Goal: Information Seeking & Learning: Learn about a topic

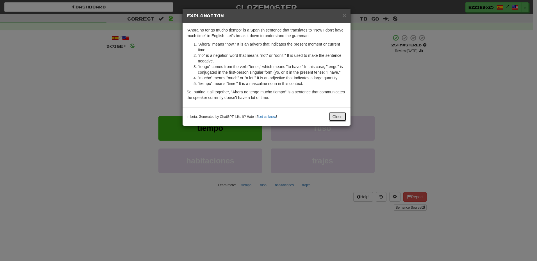
click at [341, 120] on button "Close" at bounding box center [337, 117] width 17 height 10
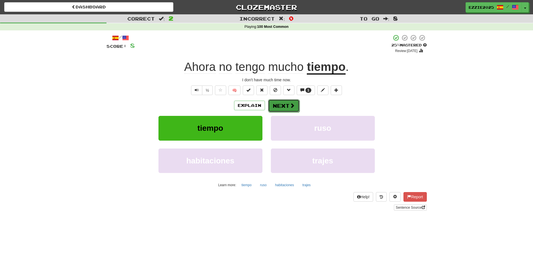
click at [294, 103] on button "Next" at bounding box center [283, 105] width 31 height 13
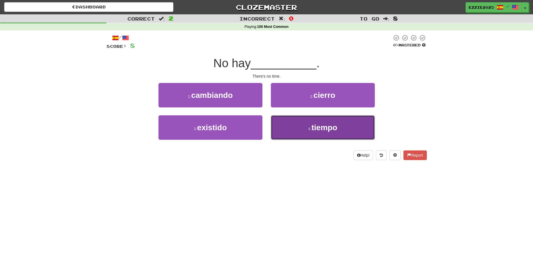
click at [362, 124] on button "4 . tiempo" at bounding box center [323, 127] width 104 height 24
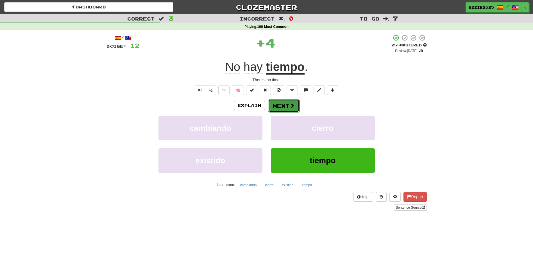
click at [282, 109] on button "Next" at bounding box center [283, 105] width 31 height 13
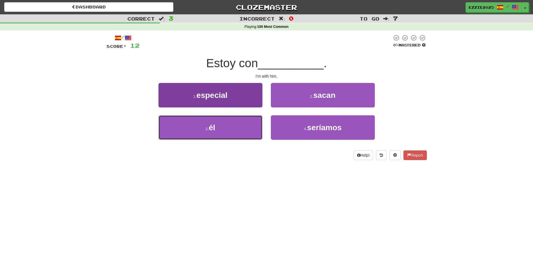
click at [225, 128] on button "3 . él" at bounding box center [210, 127] width 104 height 24
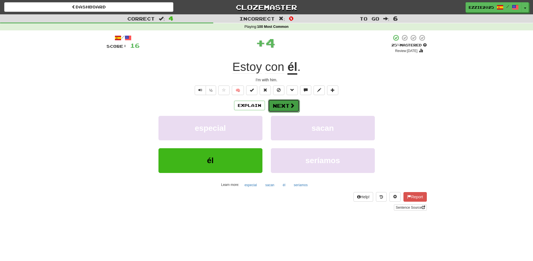
click at [290, 103] on span at bounding box center [292, 105] width 5 height 5
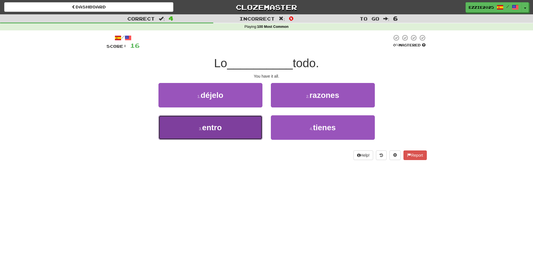
click at [235, 129] on button "3 . entro" at bounding box center [210, 127] width 104 height 24
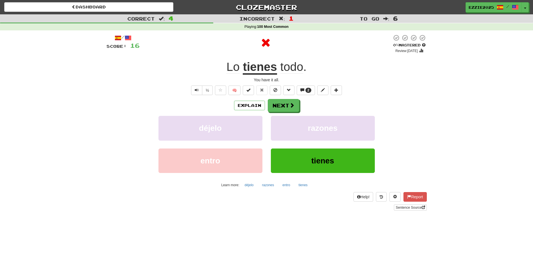
click at [269, 70] on u "tienes" at bounding box center [260, 67] width 34 height 14
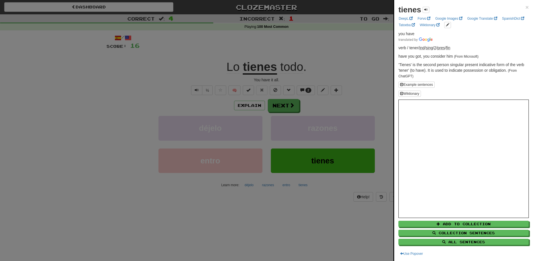
click at [333, 213] on div at bounding box center [266, 130] width 533 height 261
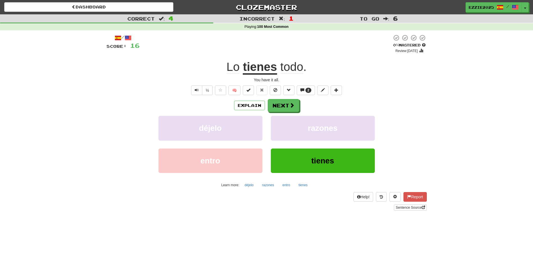
click at [281, 99] on div "/ Score: 16 0 % Mastered Review: 2025-08-15 Lo tienes todo . You have it all. ½…" at bounding box center [266, 122] width 320 height 176
click at [287, 101] on button "Next" at bounding box center [283, 105] width 31 height 13
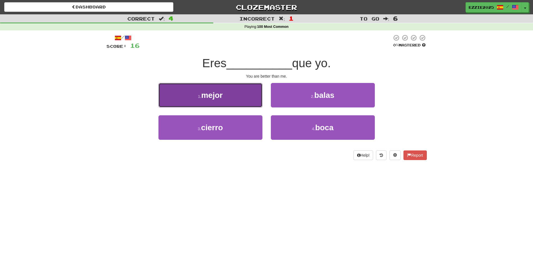
click at [249, 97] on button "1 . mejor" at bounding box center [210, 95] width 104 height 24
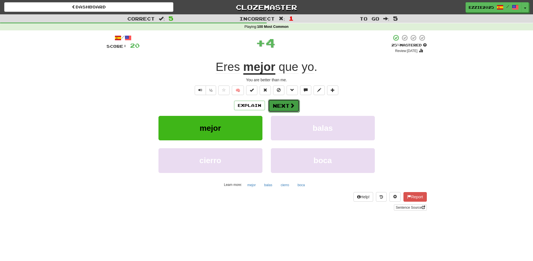
click at [291, 103] on span at bounding box center [292, 105] width 5 height 5
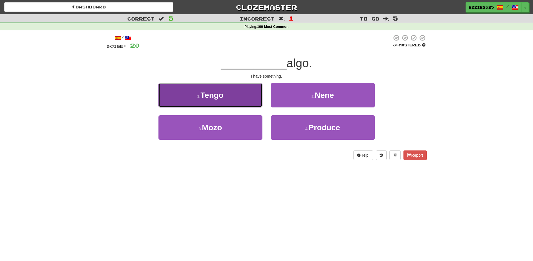
click at [243, 103] on button "1 . Tengo" at bounding box center [210, 95] width 104 height 24
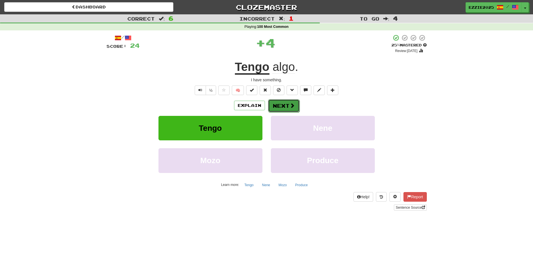
click at [293, 110] on button "Next" at bounding box center [283, 105] width 31 height 13
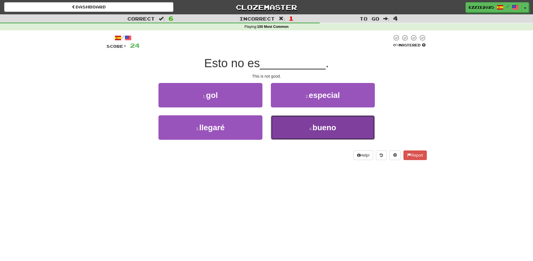
click at [291, 129] on button "4 . bueno" at bounding box center [323, 127] width 104 height 24
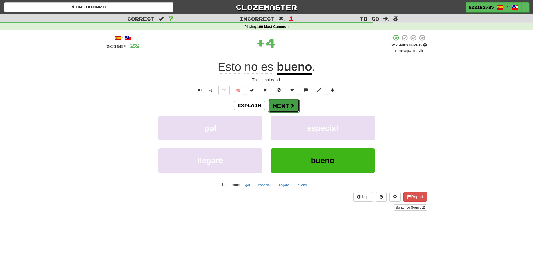
click at [292, 106] on span at bounding box center [292, 105] width 5 height 5
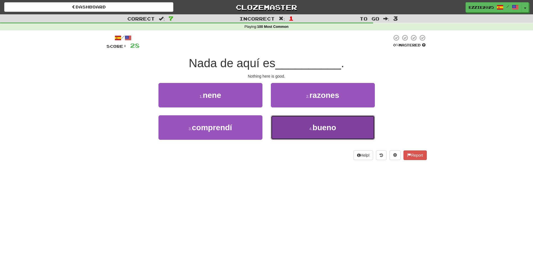
click at [294, 117] on button "4 . bueno" at bounding box center [323, 127] width 104 height 24
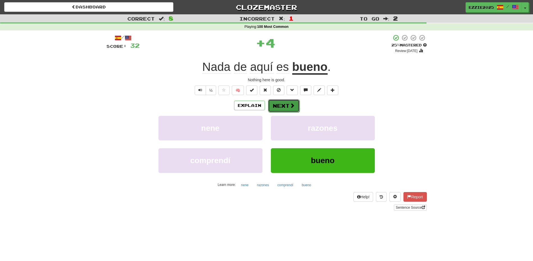
click at [286, 103] on button "Next" at bounding box center [283, 105] width 31 height 13
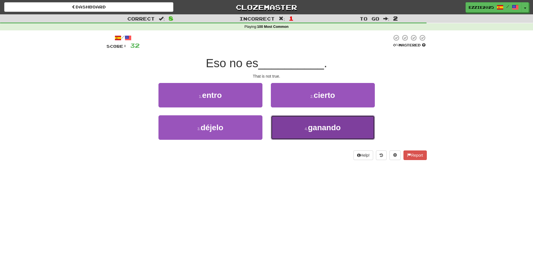
click at [309, 124] on span "ganando" at bounding box center [324, 127] width 33 height 9
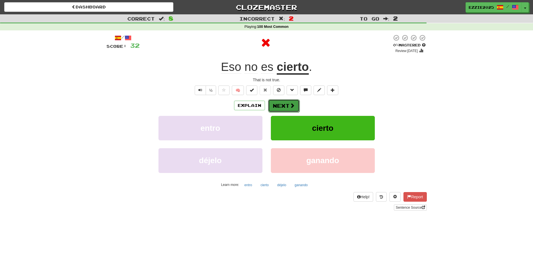
click at [287, 100] on button "Next" at bounding box center [283, 105] width 31 height 13
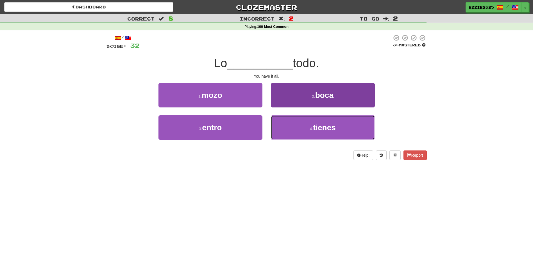
click at [298, 123] on button "4 . tienes" at bounding box center [323, 127] width 104 height 24
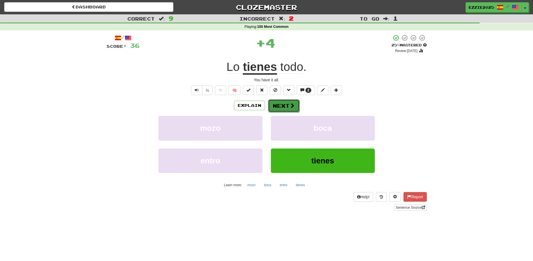
click at [281, 102] on button "Next" at bounding box center [283, 105] width 31 height 13
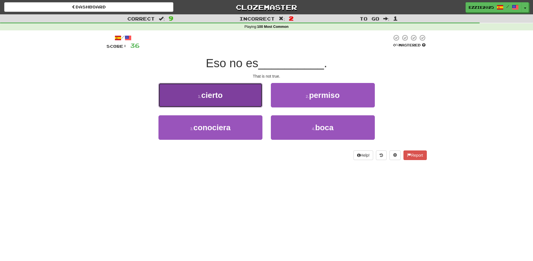
click at [248, 95] on button "1 . cierto" at bounding box center [210, 95] width 104 height 24
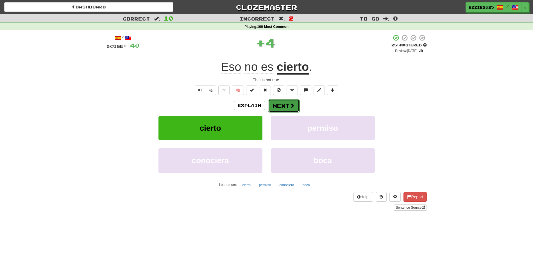
click at [284, 104] on button "Next" at bounding box center [283, 105] width 31 height 13
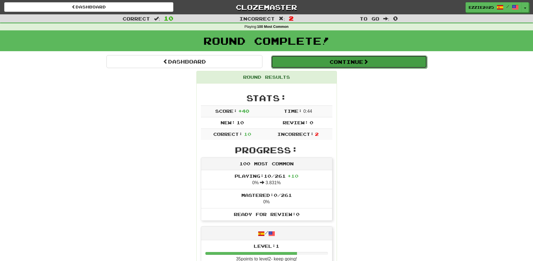
click at [345, 58] on button "Continue" at bounding box center [349, 61] width 156 height 13
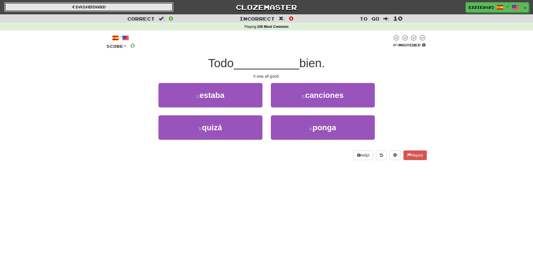
click at [88, 5] on link "Dashboard" at bounding box center [88, 7] width 169 height 10
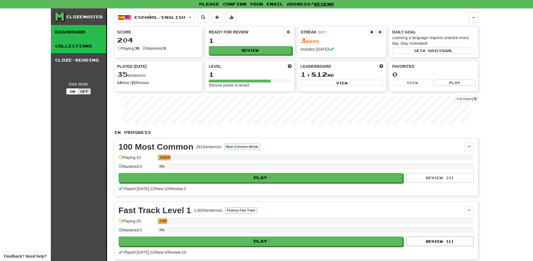
click at [88, 48] on link "Collections" at bounding box center [78, 46] width 55 height 14
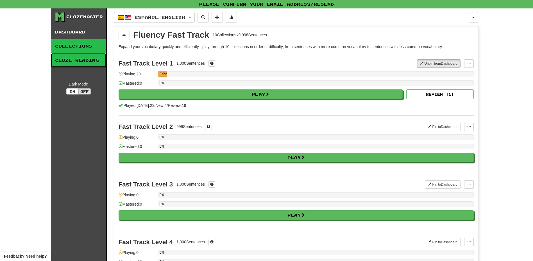
click at [91, 59] on link "Cloze-Reading" at bounding box center [78, 60] width 55 height 14
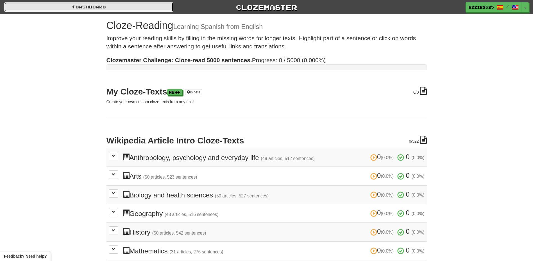
click at [64, 8] on link "Dashboard" at bounding box center [88, 7] width 169 height 10
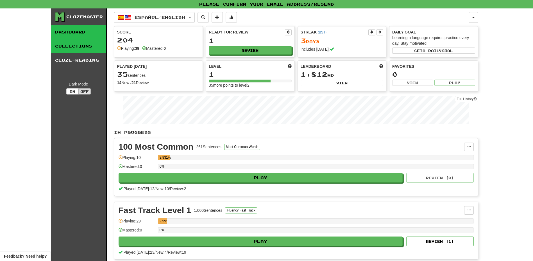
click at [92, 45] on link "Collections" at bounding box center [78, 46] width 55 height 14
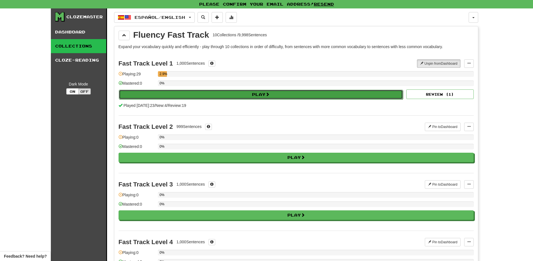
click at [303, 93] on button "Play" at bounding box center [261, 95] width 284 height 10
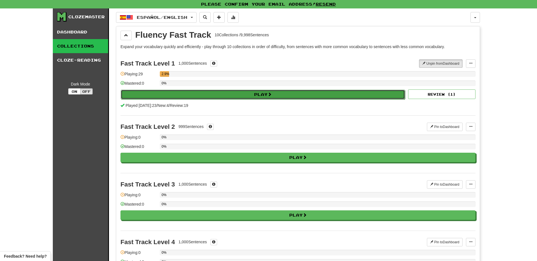
select select "**"
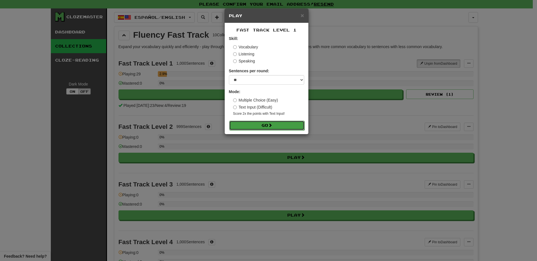
click at [280, 124] on button "Go" at bounding box center [266, 125] width 75 height 10
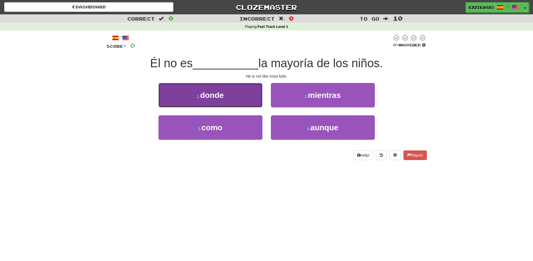
click at [242, 93] on button "1 . donde" at bounding box center [210, 95] width 104 height 24
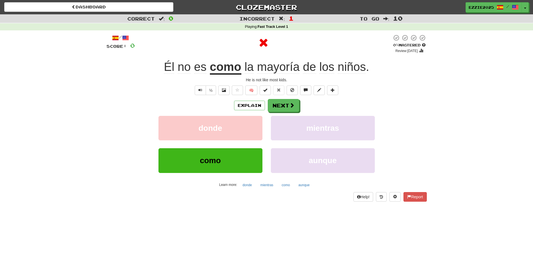
click at [232, 62] on u "como" at bounding box center [225, 67] width 31 height 14
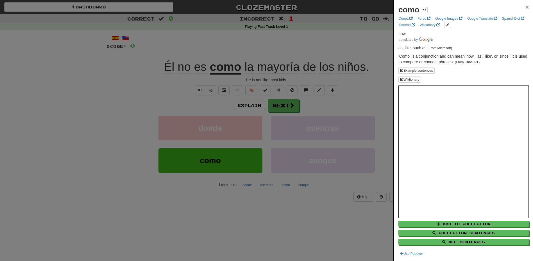
click at [525, 7] on span "×" at bounding box center [526, 7] width 3 height 6
